Goal: Information Seeking & Learning: Check status

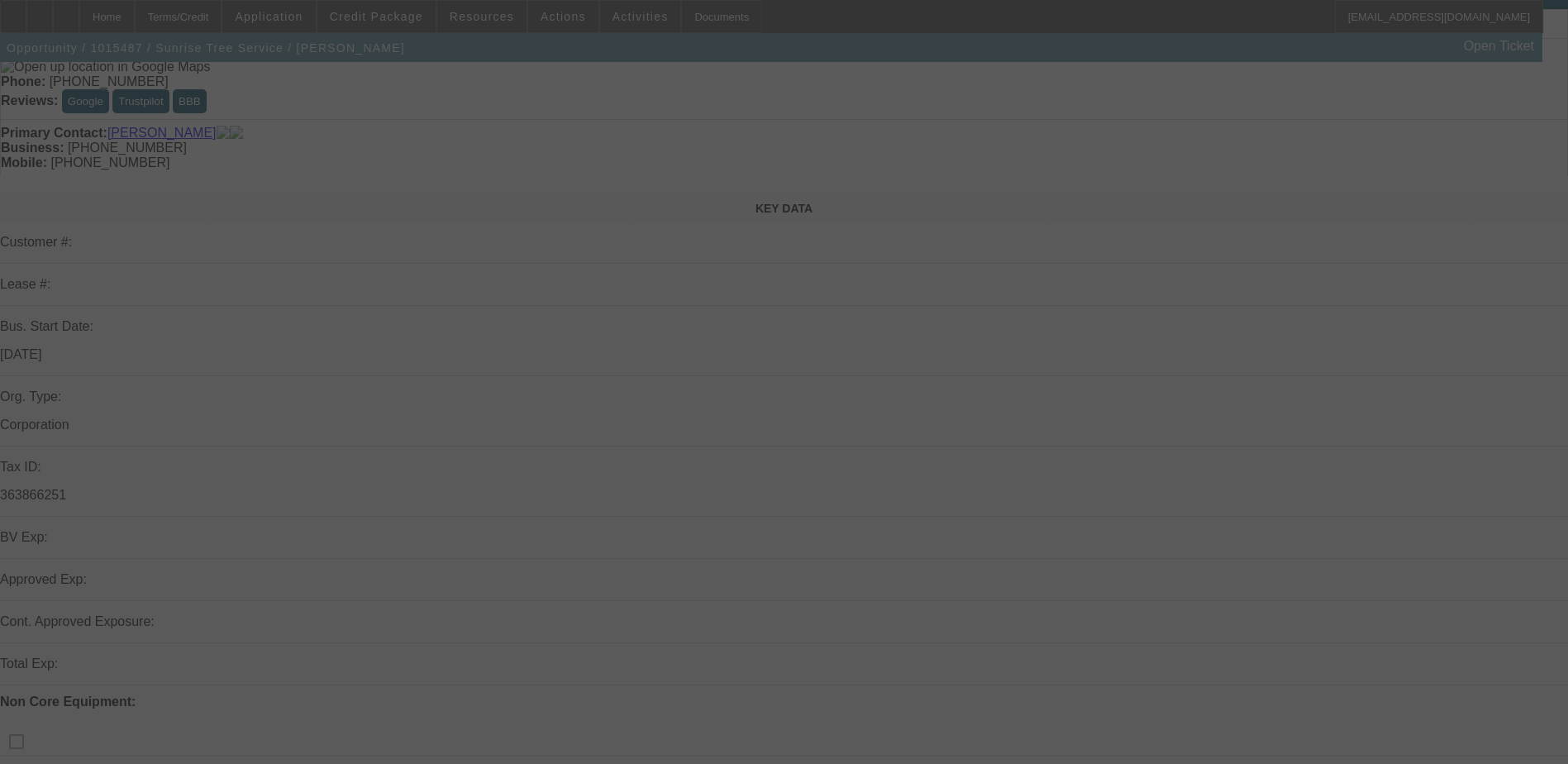
scroll to position [83, 0]
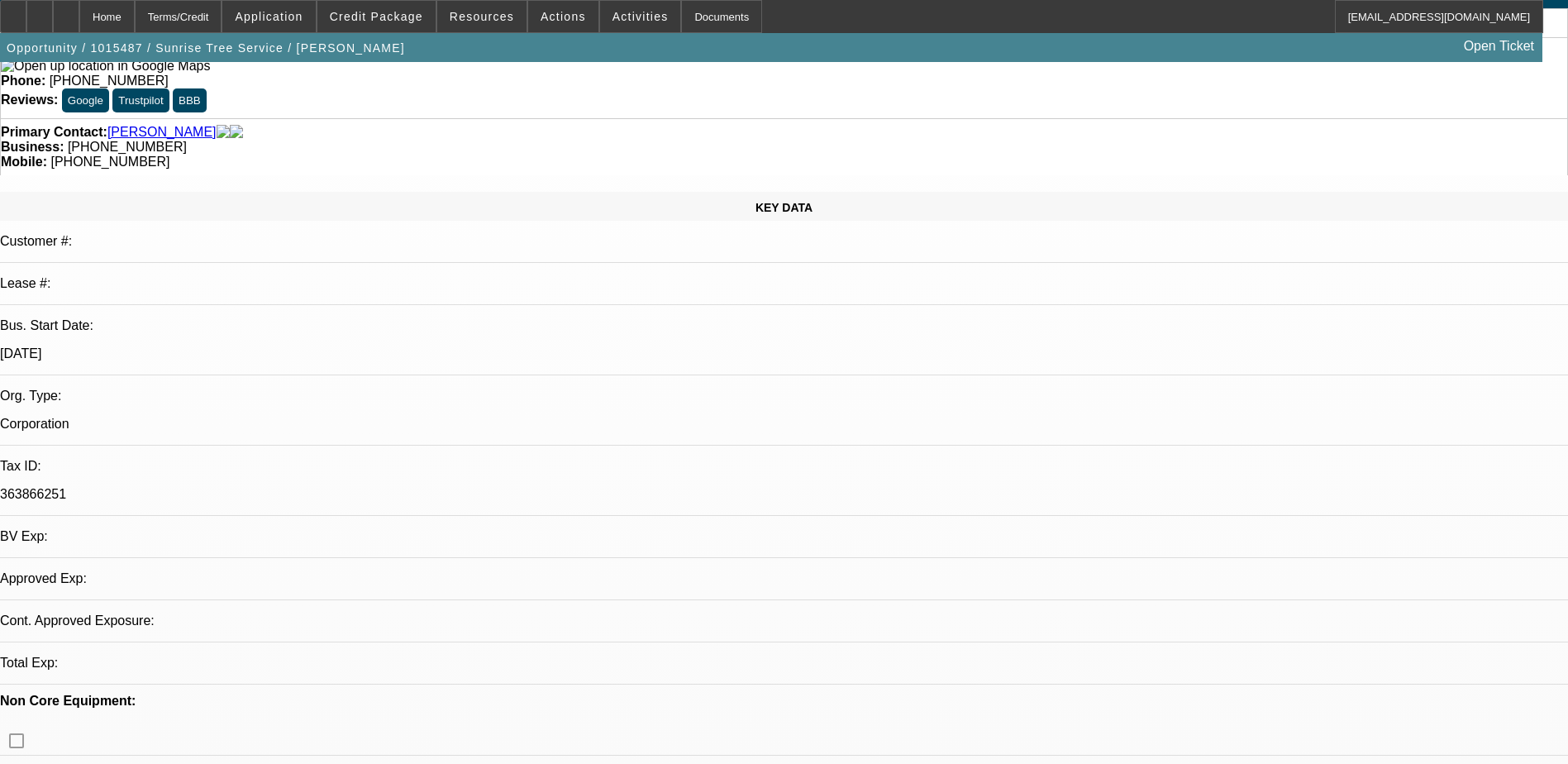
select select "0"
select select "2"
select select "0.1"
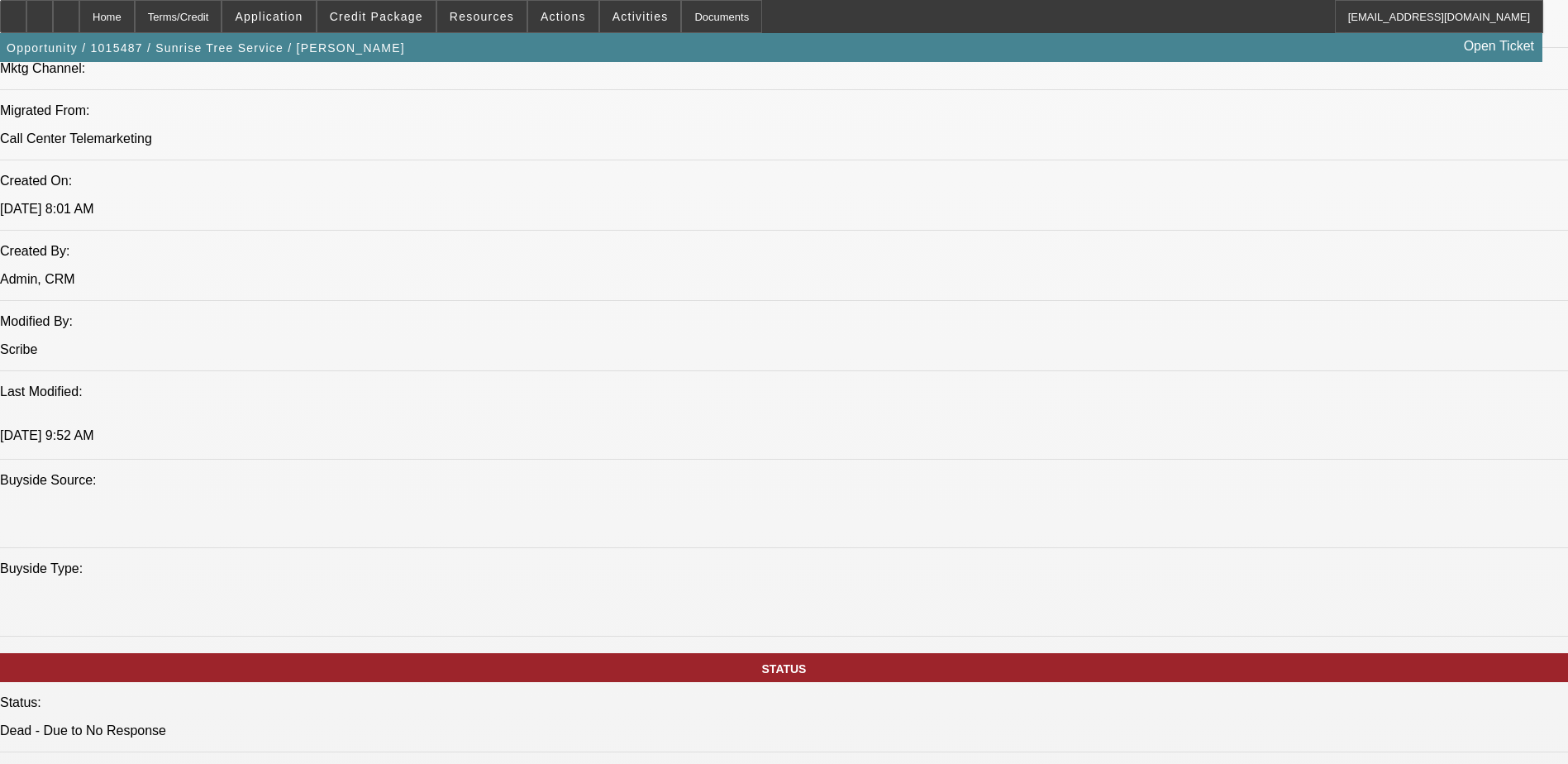
scroll to position [1240, 0]
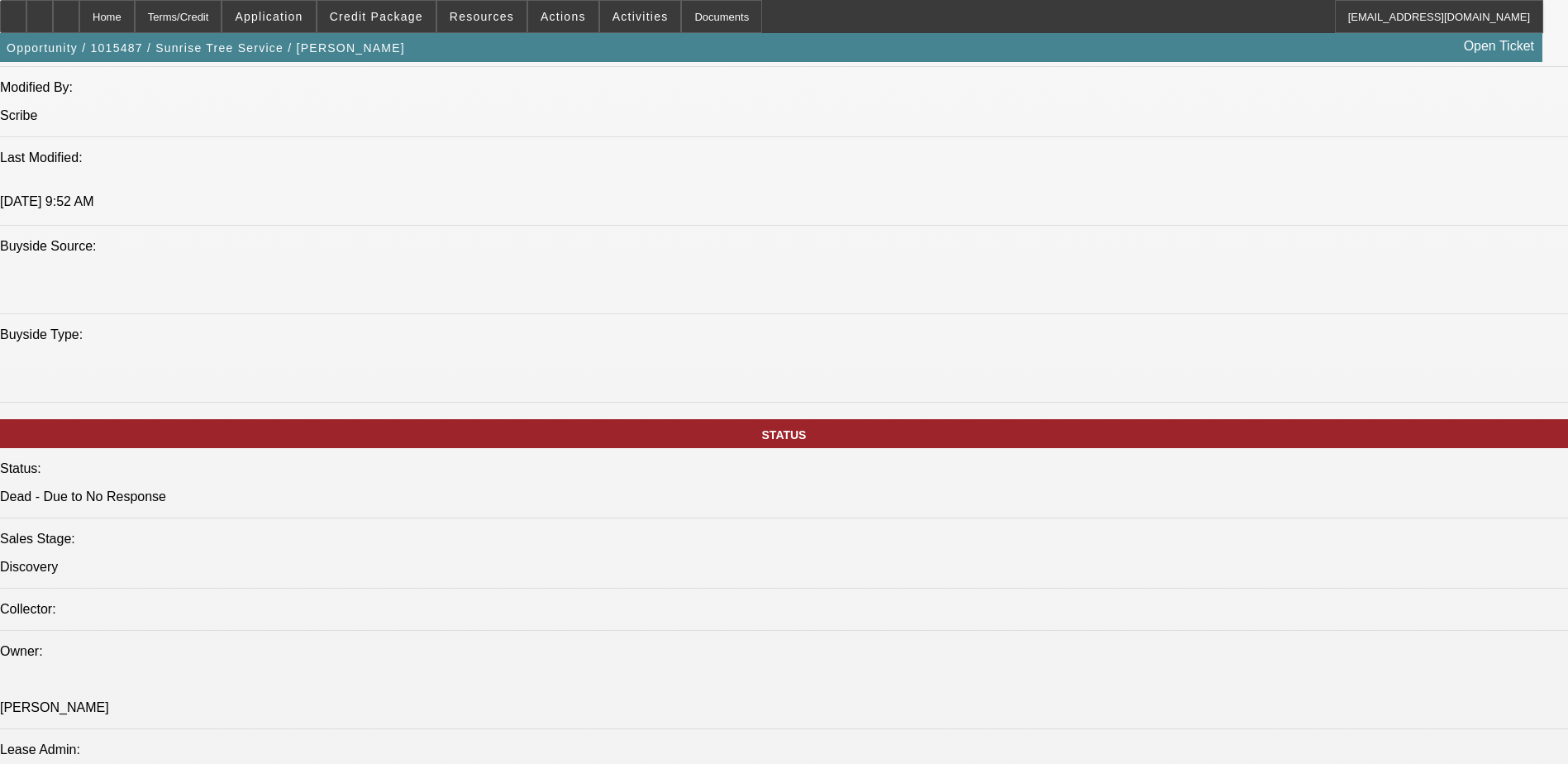
scroll to position [1488, 0]
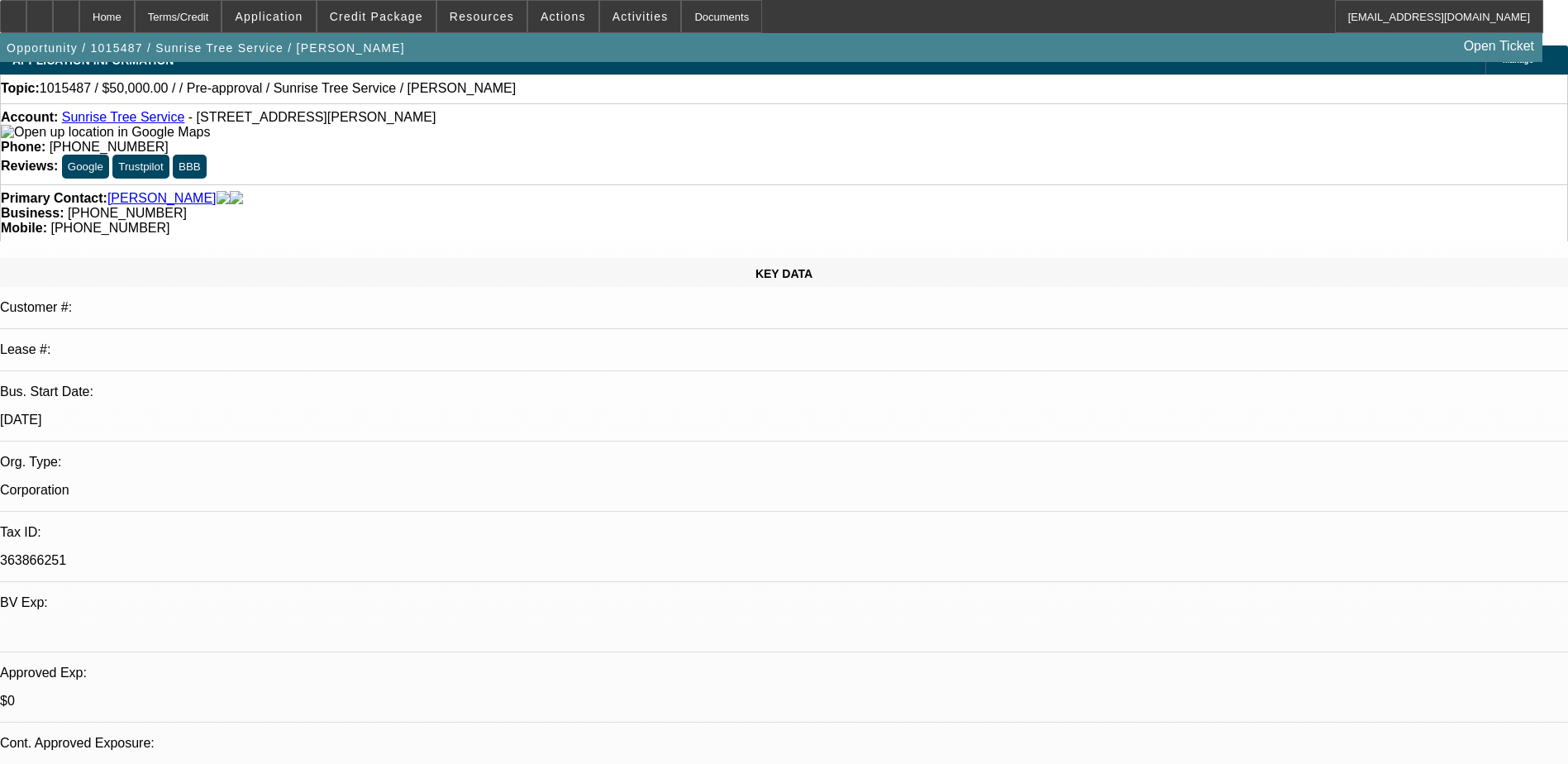
scroll to position [0, 0]
